Goal: Transaction & Acquisition: Purchase product/service

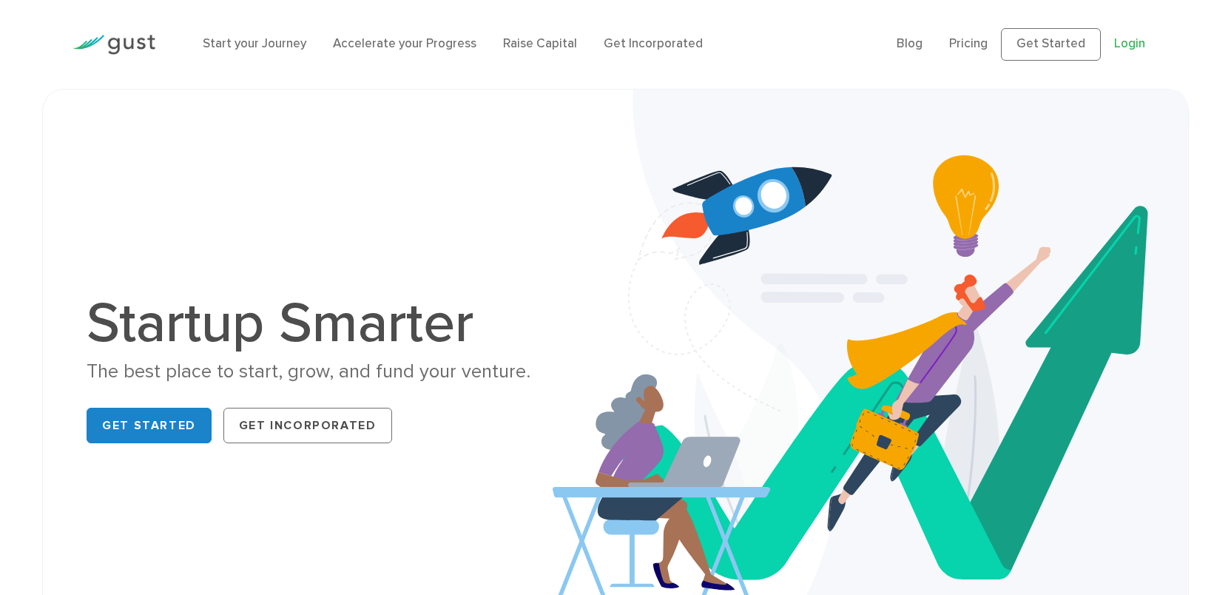
click at [1139, 41] on link "Login" at bounding box center [1129, 43] width 31 height 15
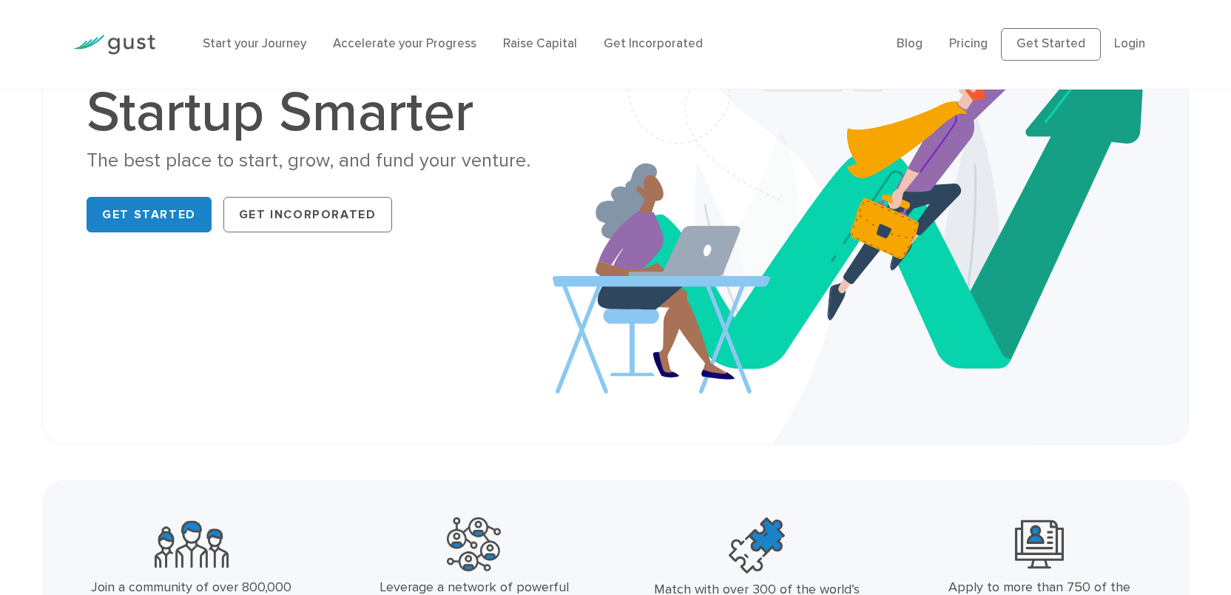
scroll to position [256, 0]
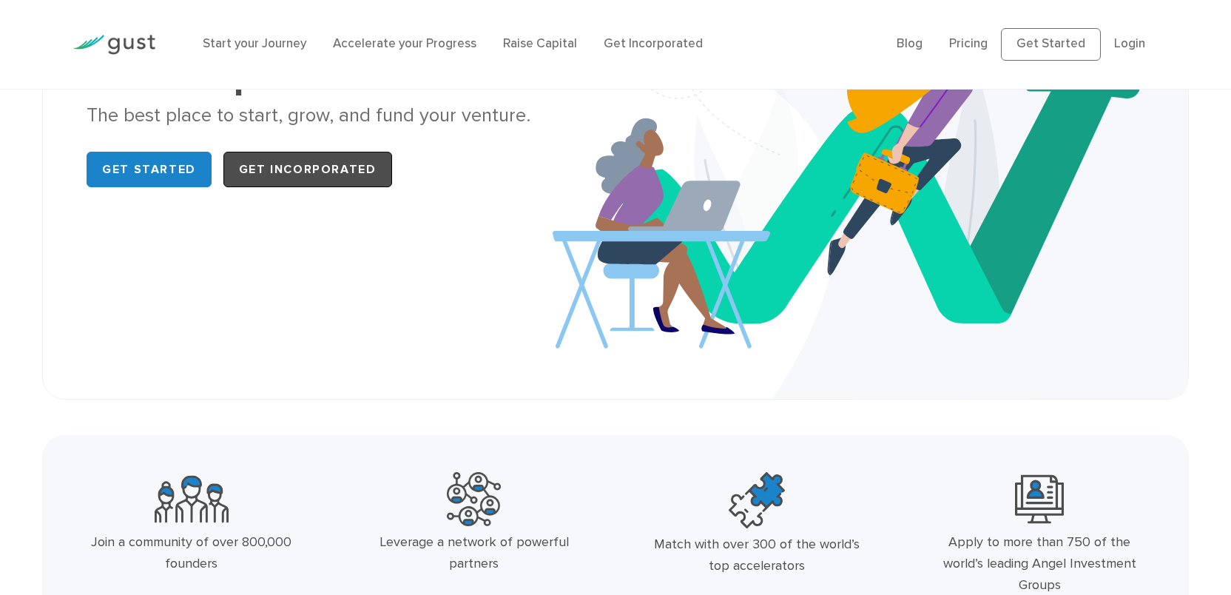
click at [340, 166] on link "Get Incorporated" at bounding box center [307, 170] width 169 height 36
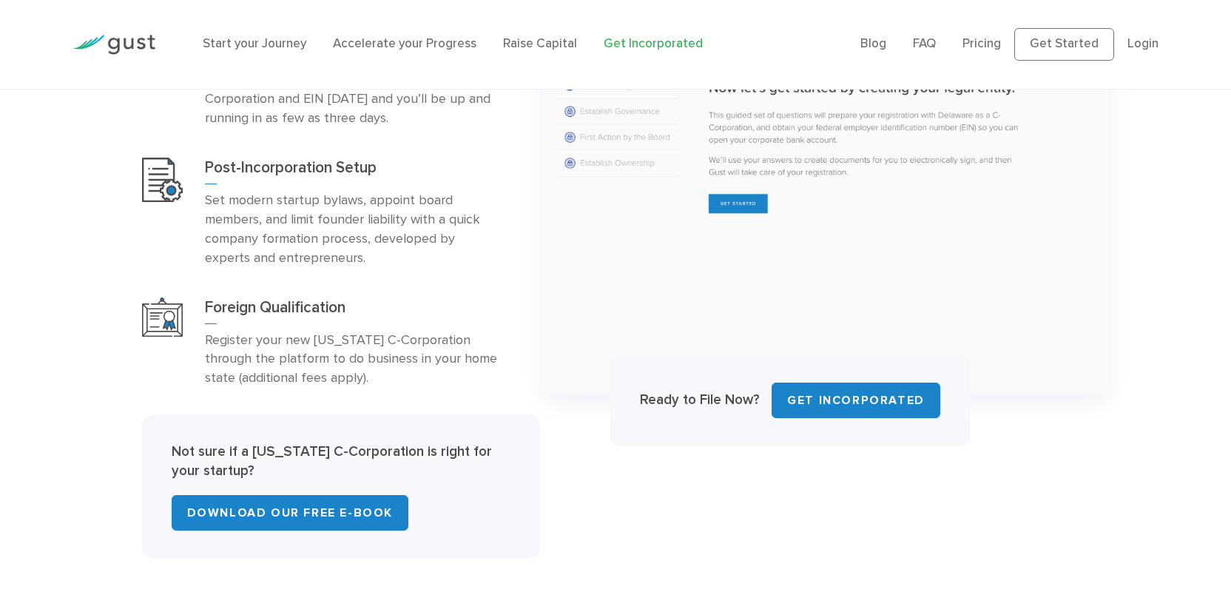
scroll to position [823, 0]
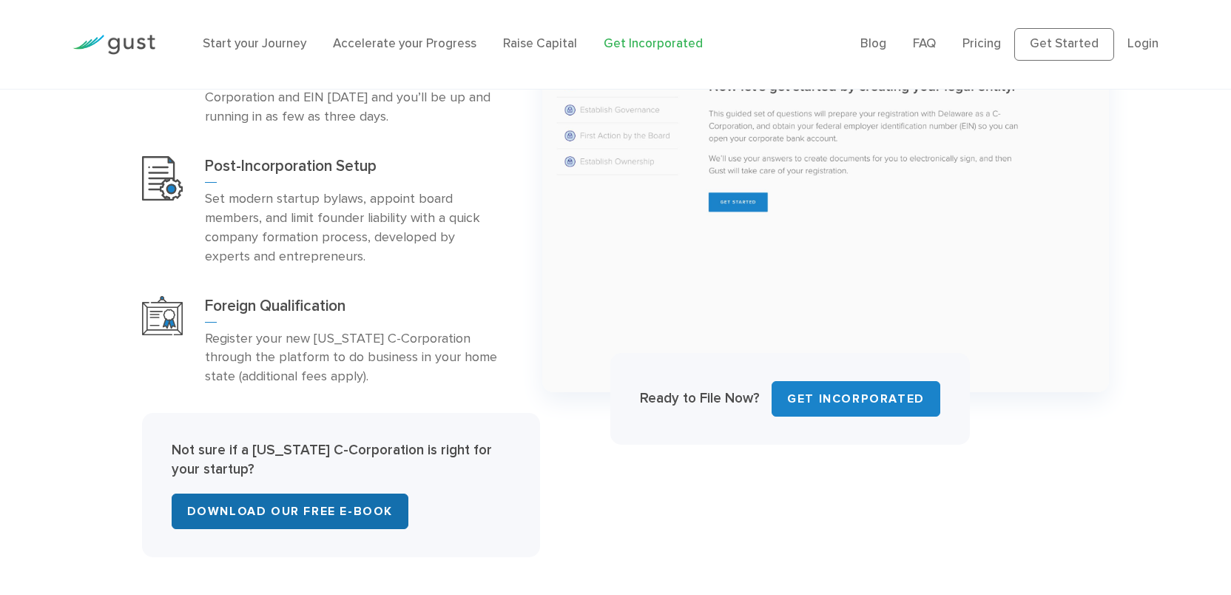
click at [326, 505] on link "Download Our Free E-Book" at bounding box center [290, 511] width 237 height 36
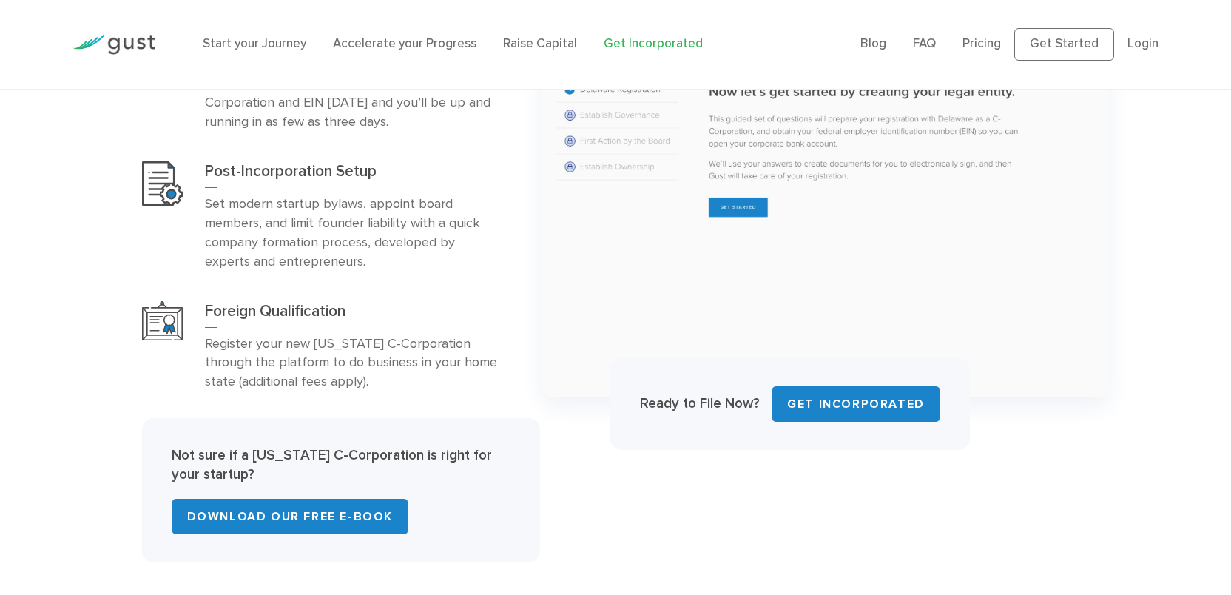
scroll to position [820, 0]
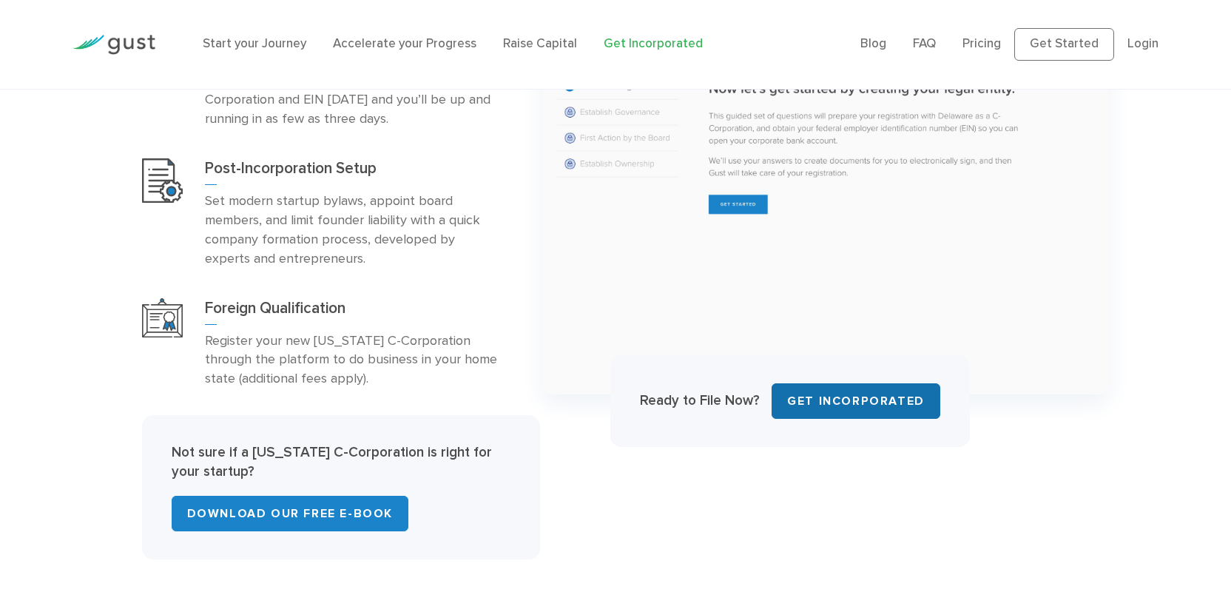
click at [849, 402] on link "Get INCORPORATED" at bounding box center [856, 401] width 169 height 36
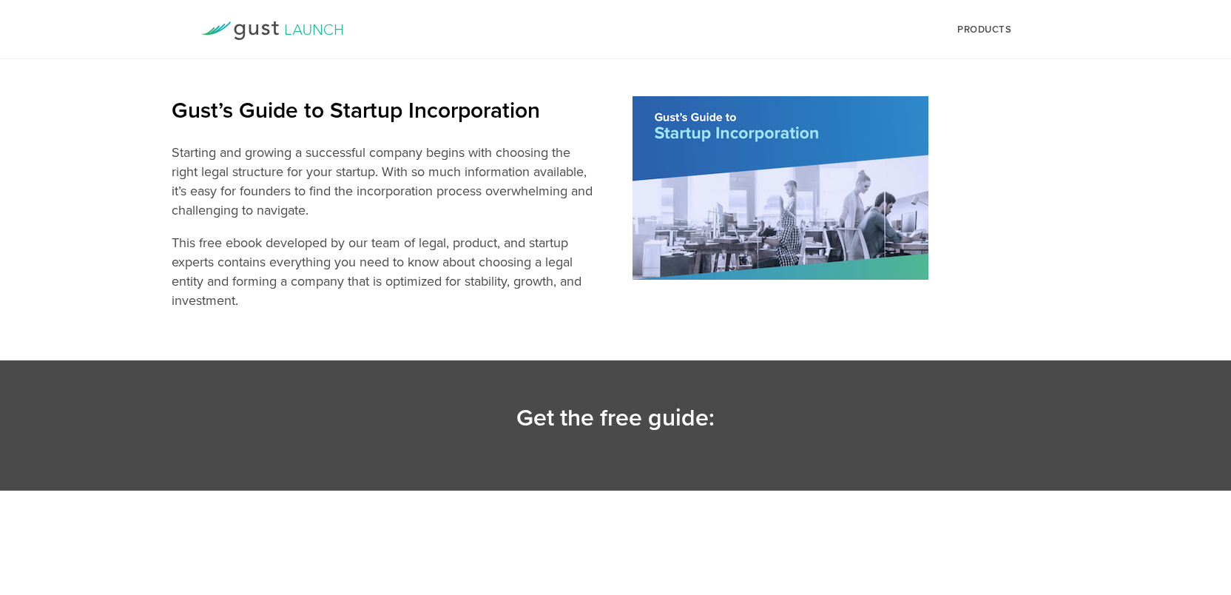
select select "No"
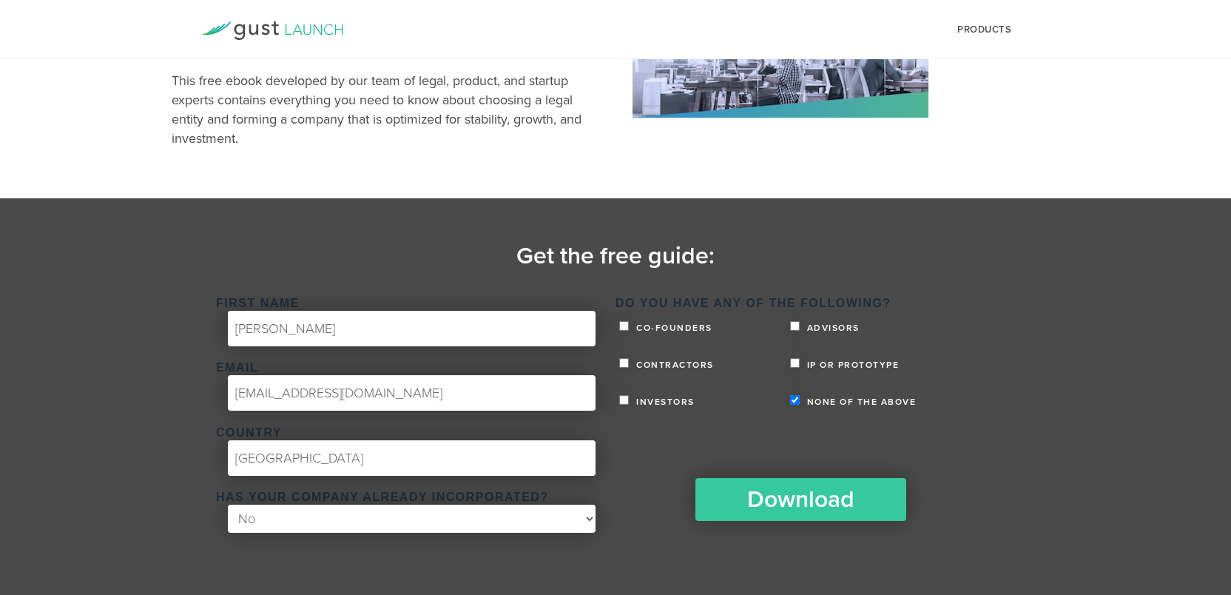
scroll to position [162, 1]
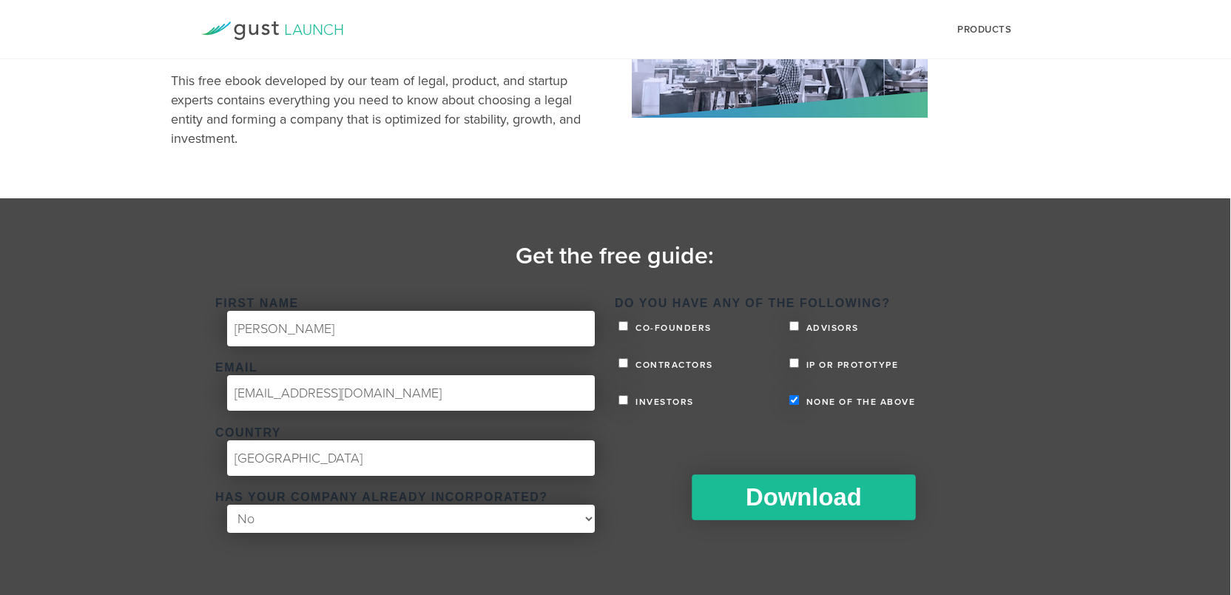
click at [749, 499] on input "Download" at bounding box center [803, 497] width 223 height 46
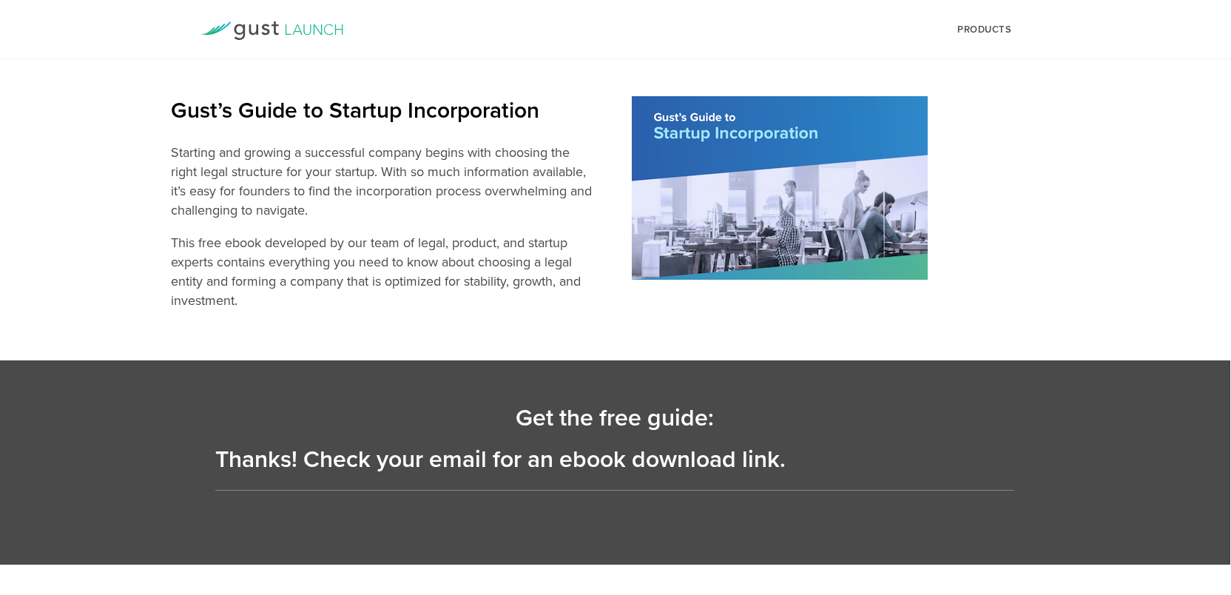
scroll to position [0, 1]
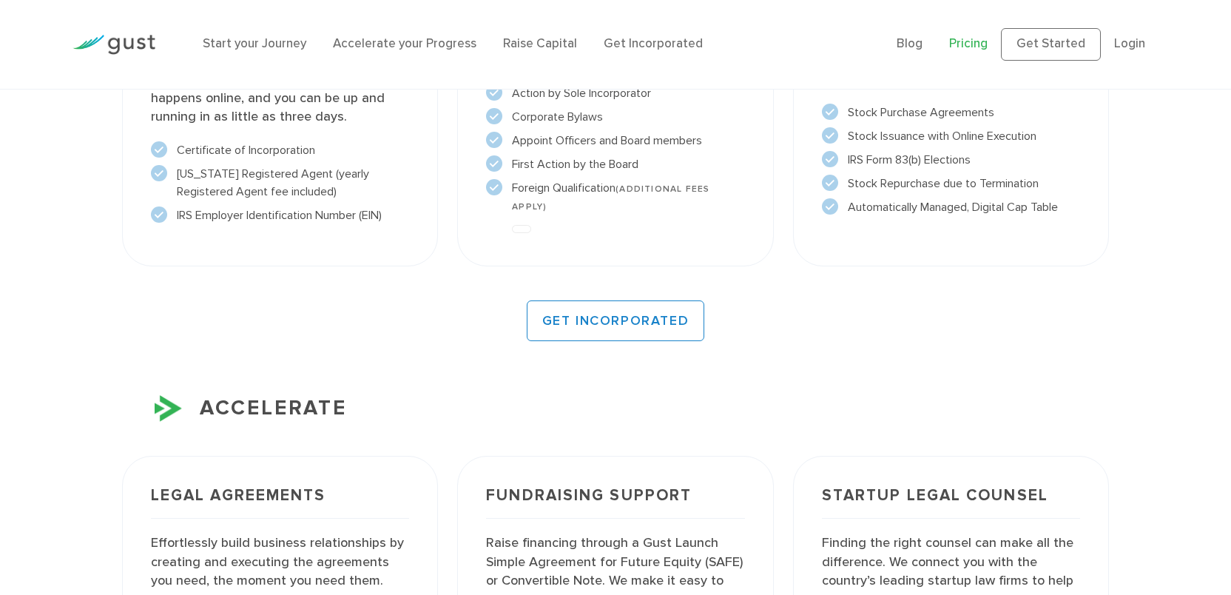
scroll to position [1355, 0]
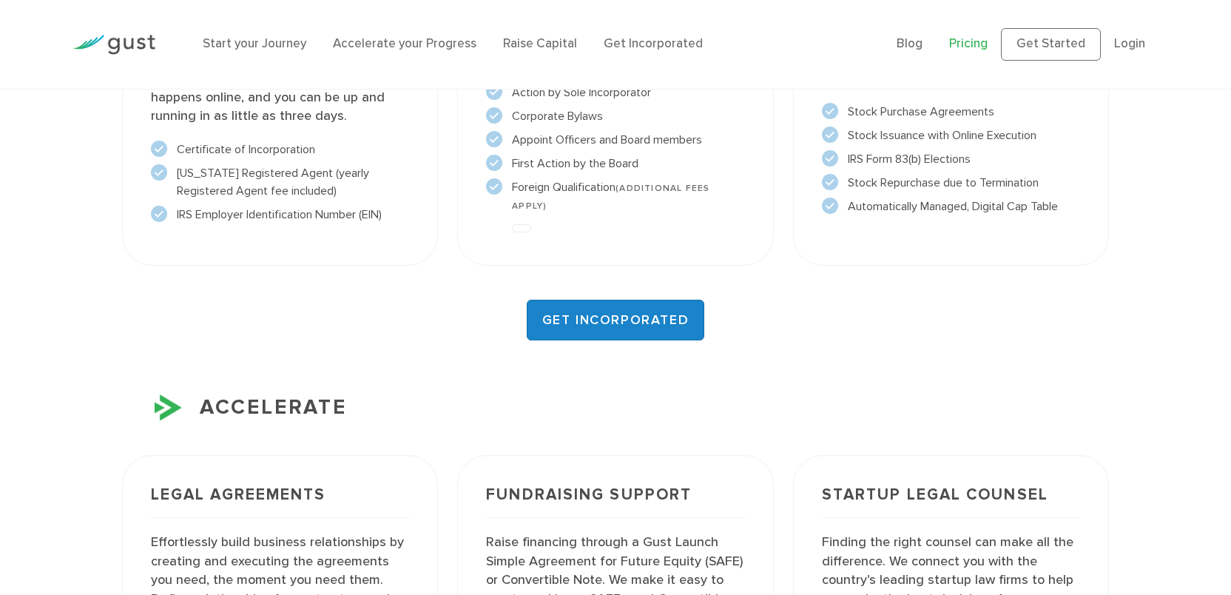
click at [639, 336] on link "GET INCORPORATED" at bounding box center [616, 320] width 178 height 41
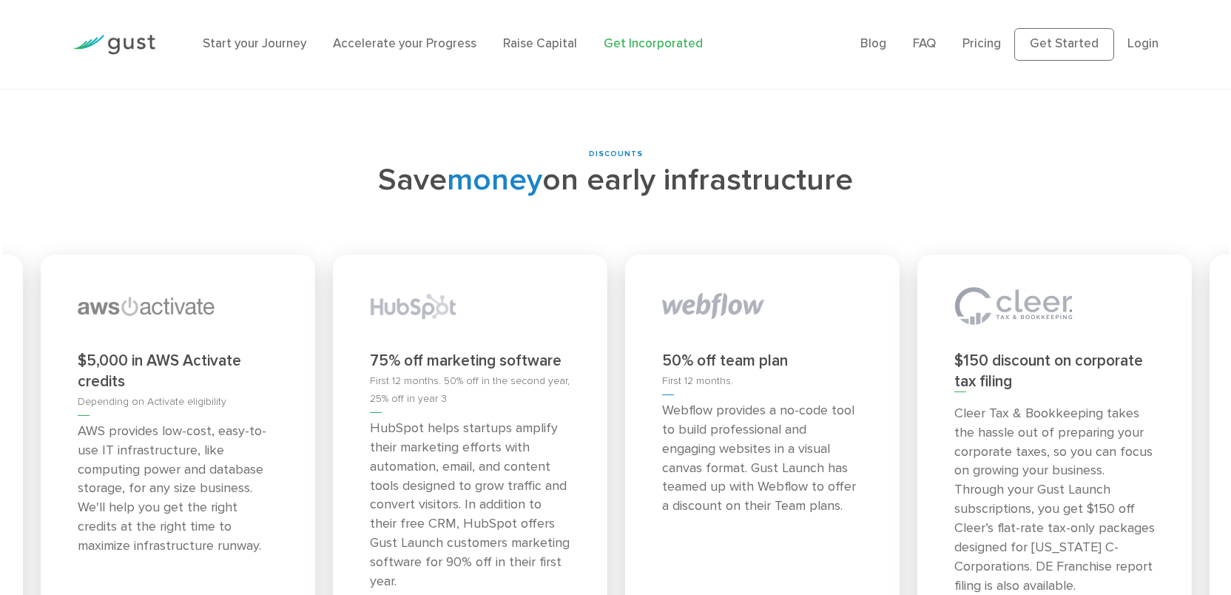
scroll to position [6025, 0]
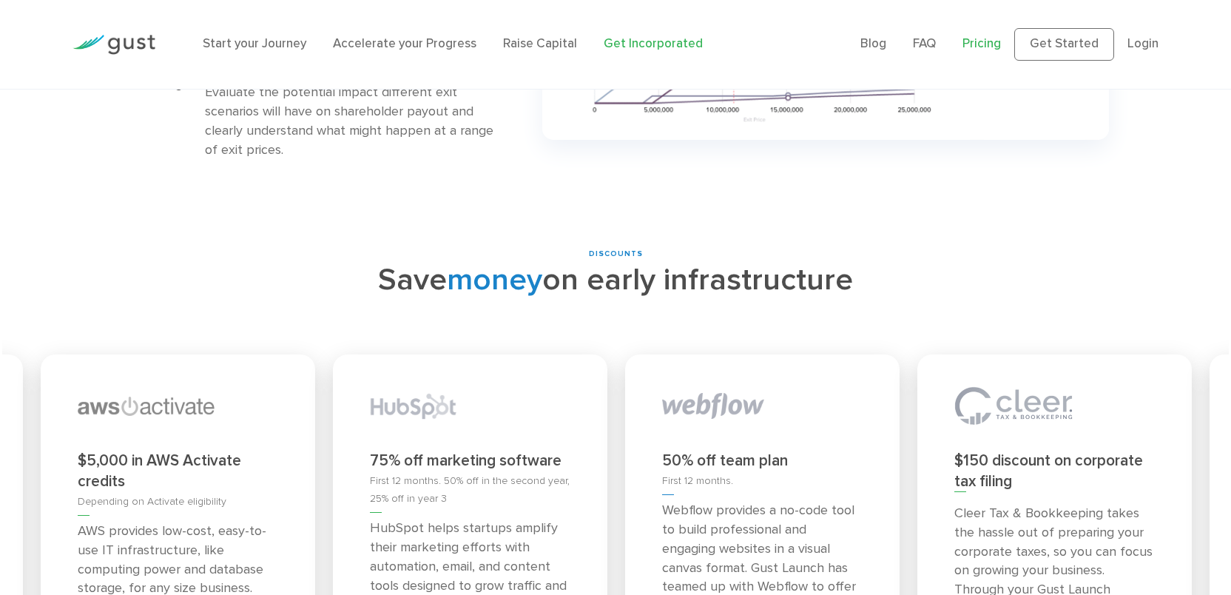
click at [1001, 46] on link "Pricing" at bounding box center [982, 43] width 38 height 15
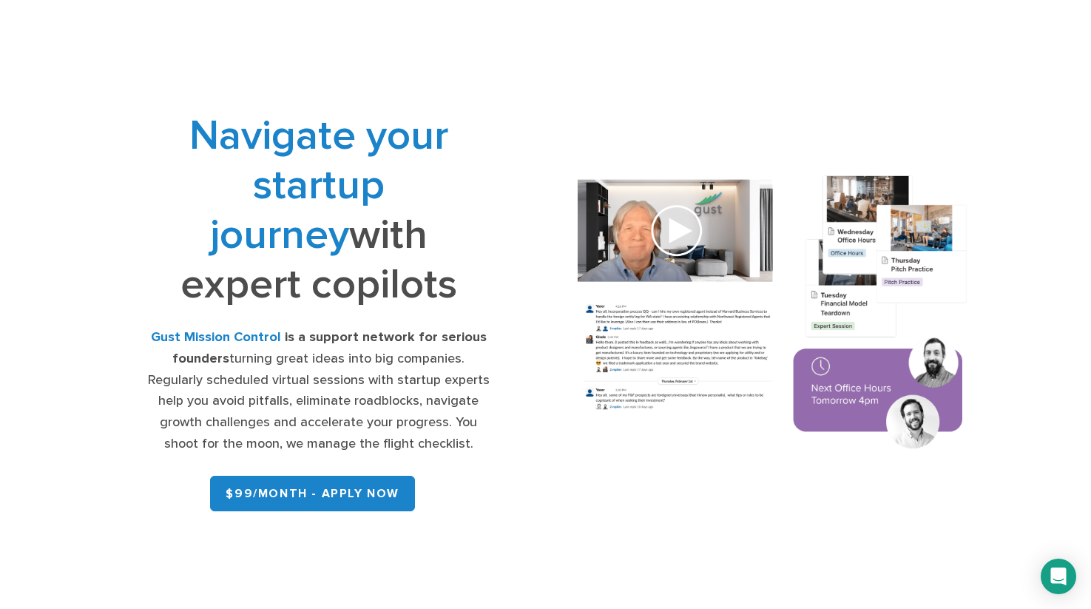
scroll to position [3, 0]
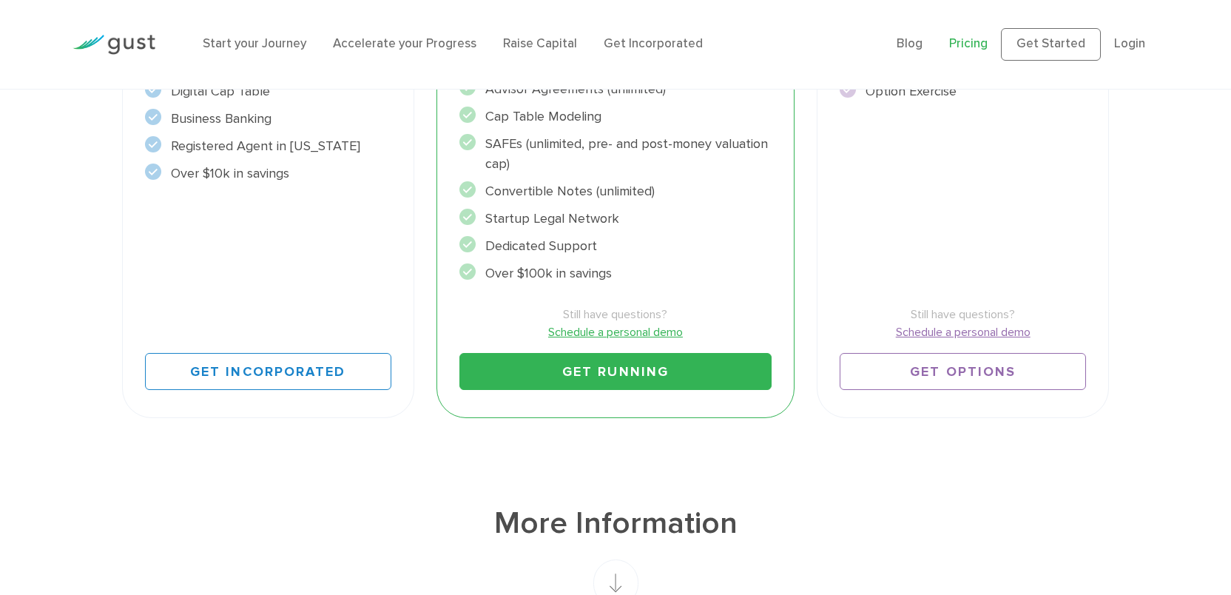
scroll to position [529, 0]
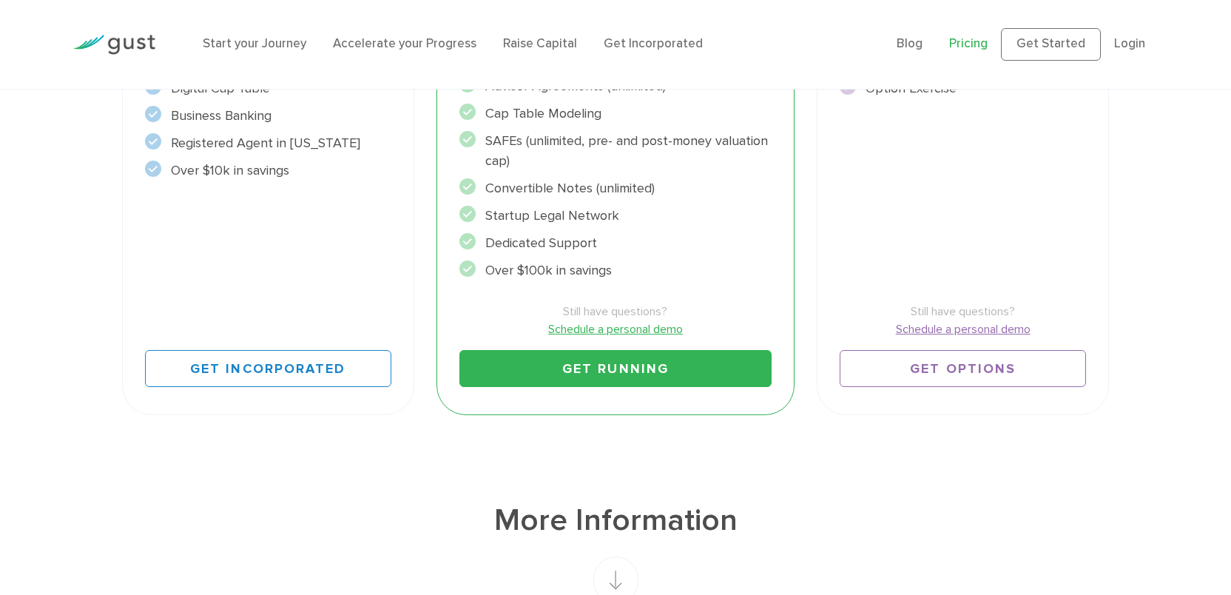
drag, startPoint x: 609, startPoint y: 306, endPoint x: 616, endPoint y: 302, distance: 8.6
click at [610, 306] on span "Still have questions?" at bounding box center [615, 312] width 312 height 18
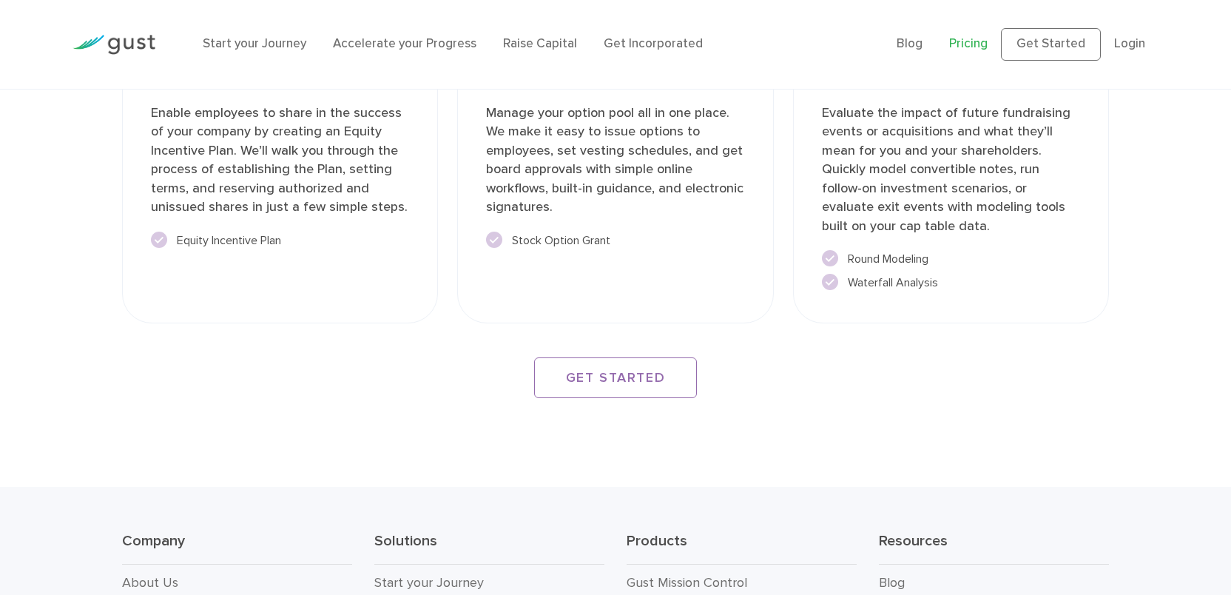
scroll to position [2305, 0]
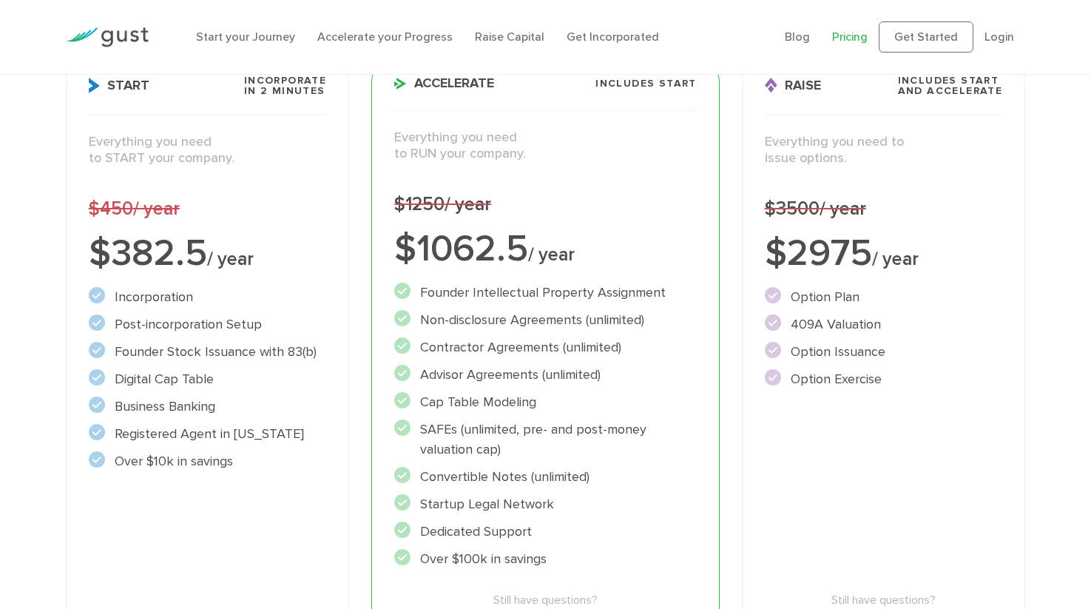
scroll to position [166, 0]
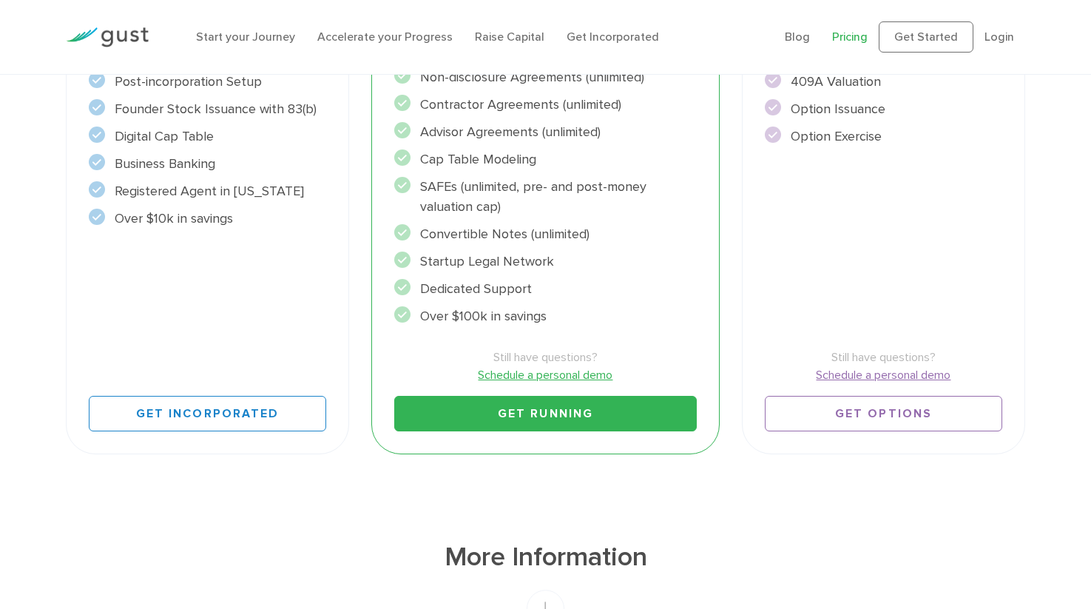
scroll to position [505, 0]
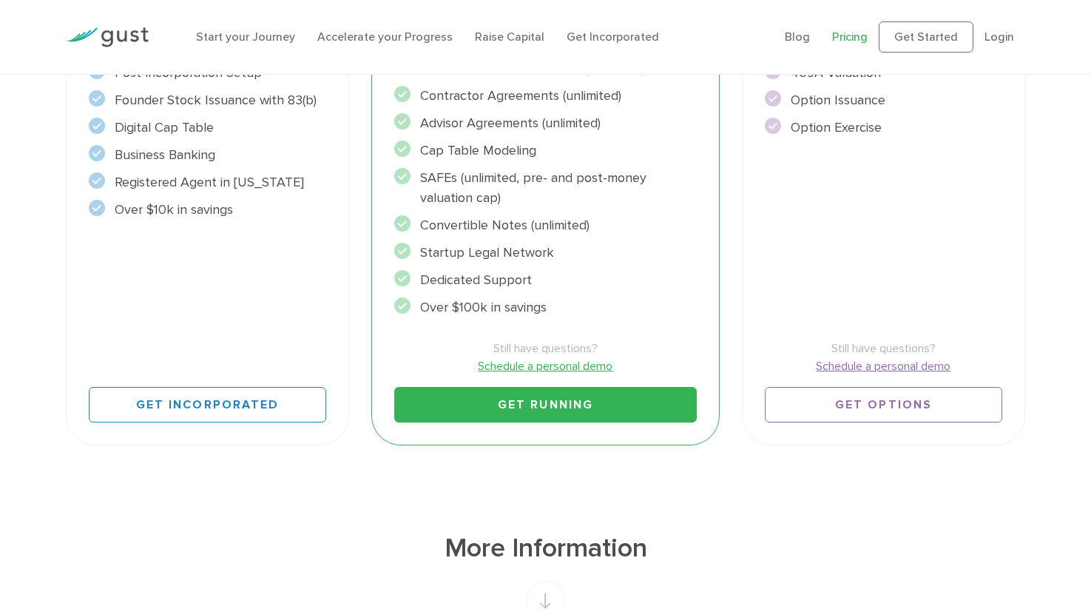
click at [513, 403] on link "Get Running" at bounding box center [545, 405] width 302 height 36
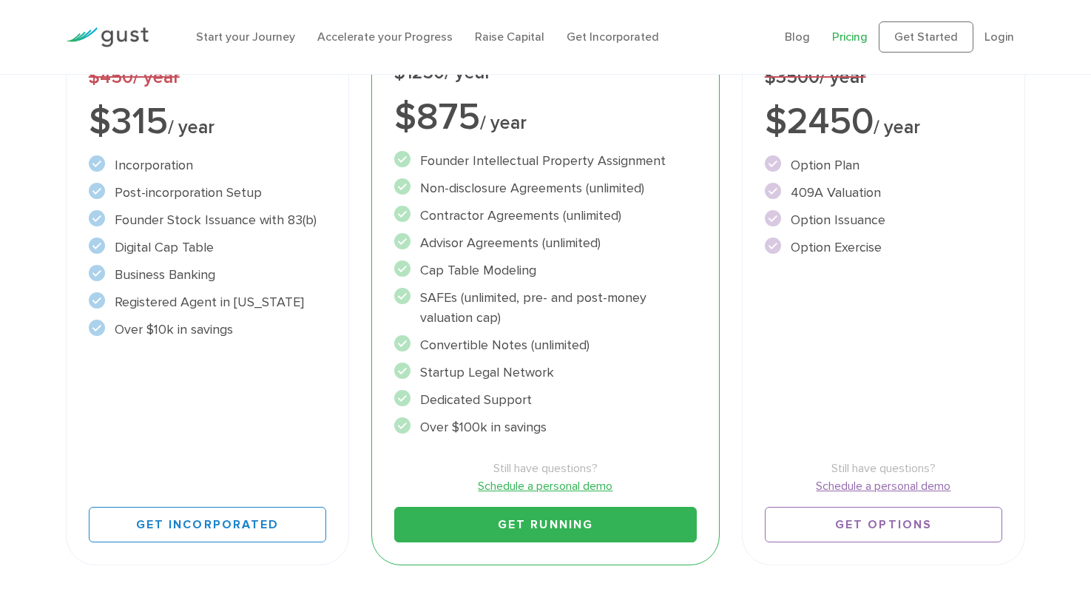
scroll to position [465, 0]
